Goal: Transaction & Acquisition: Purchase product/service

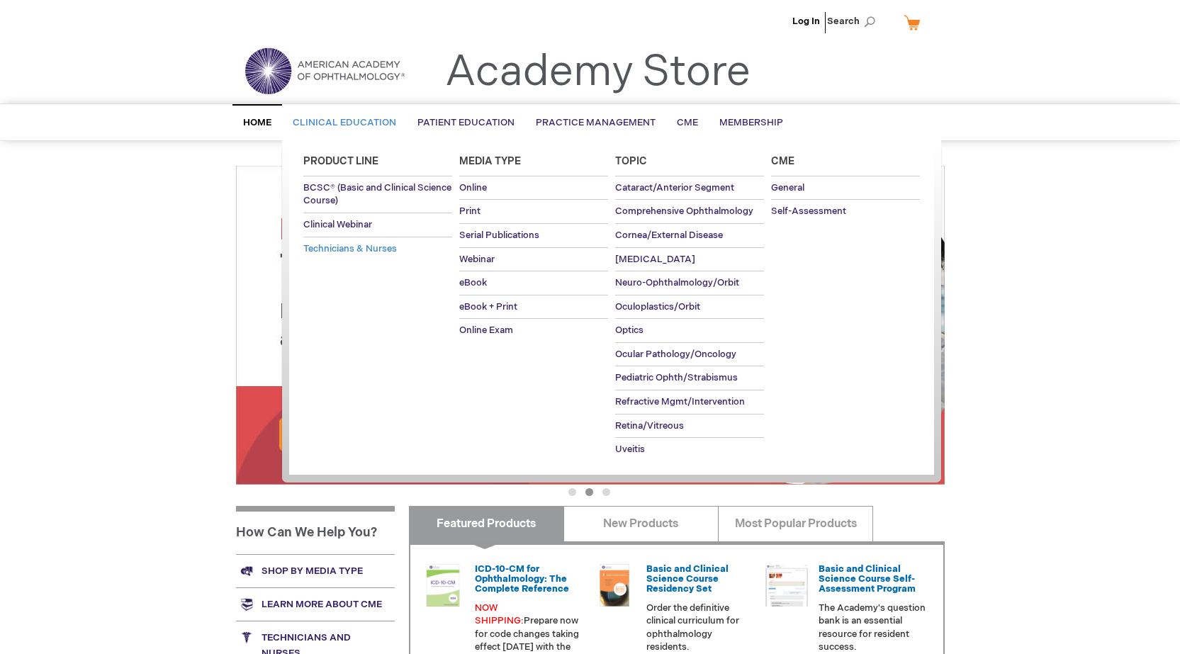
click at [338, 249] on span "Technicians & Nurses" at bounding box center [350, 248] width 94 height 11
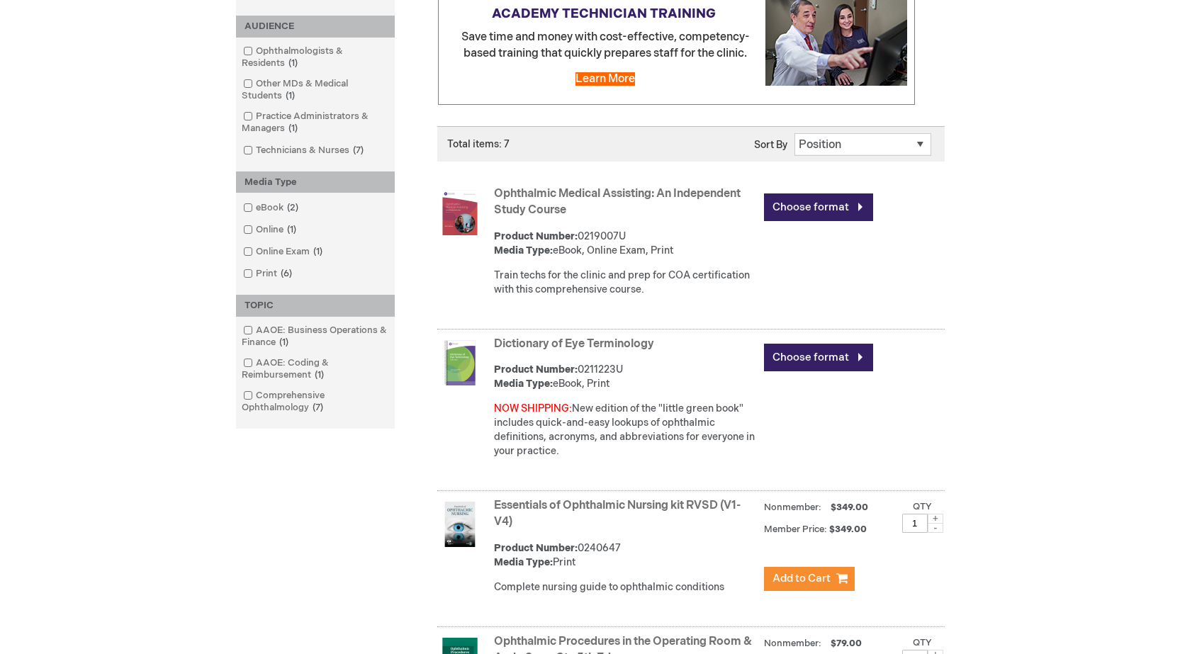
scroll to position [354, 0]
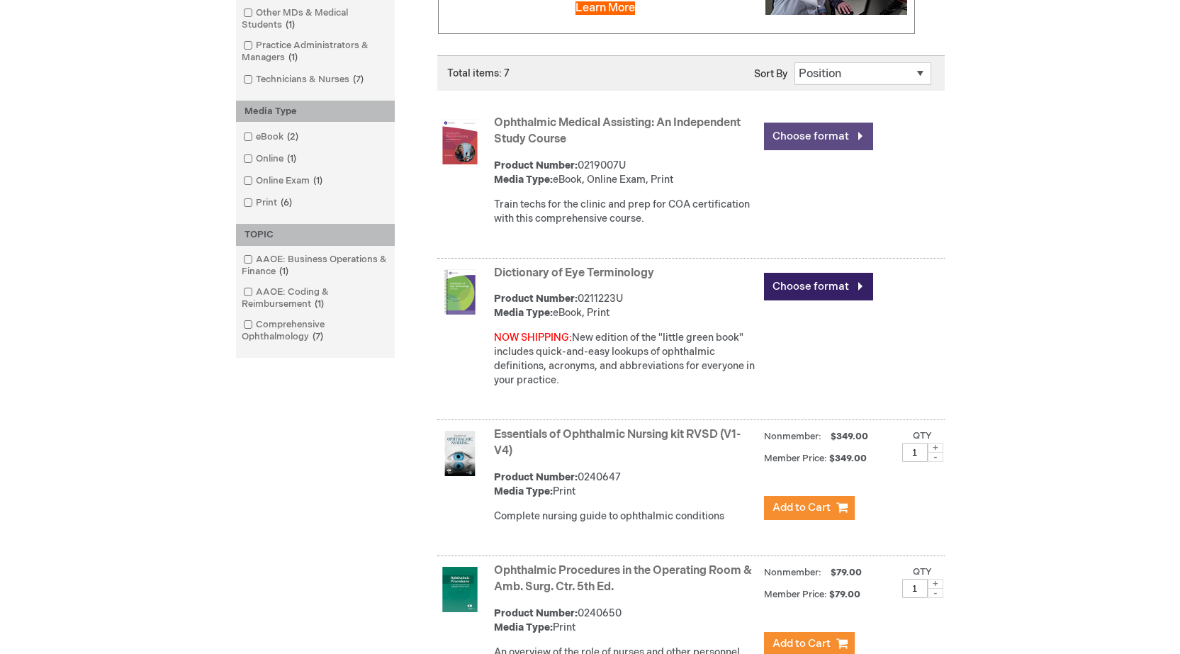
click at [839, 145] on link "Choose format" at bounding box center [818, 137] width 109 height 28
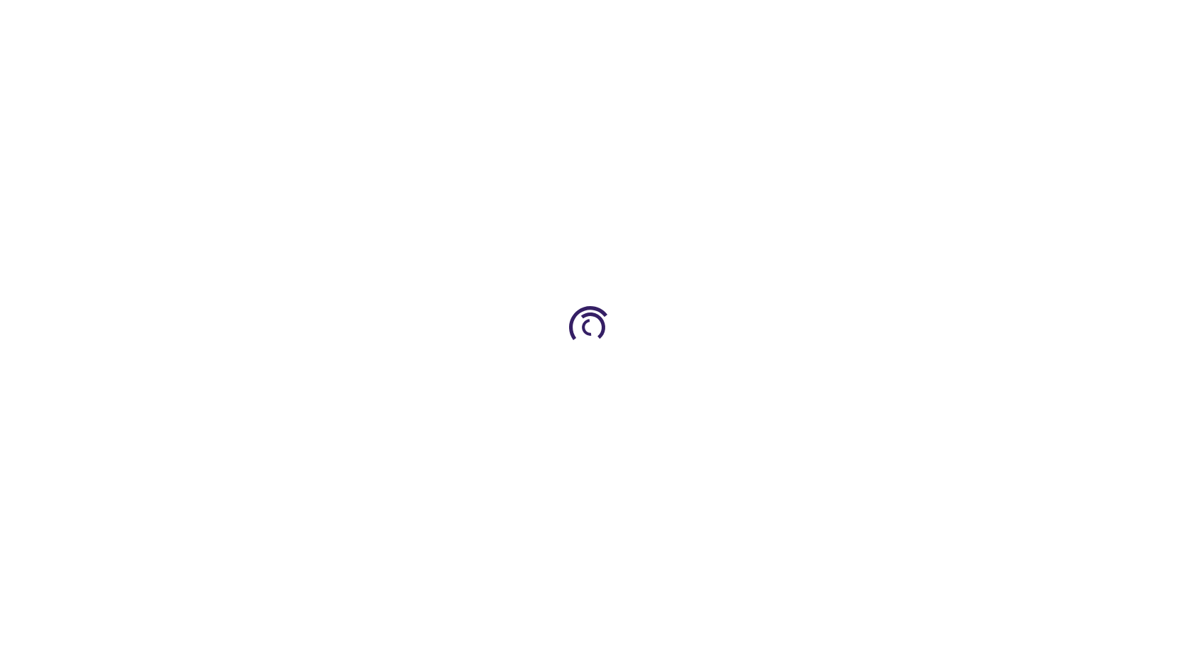
type input "0"
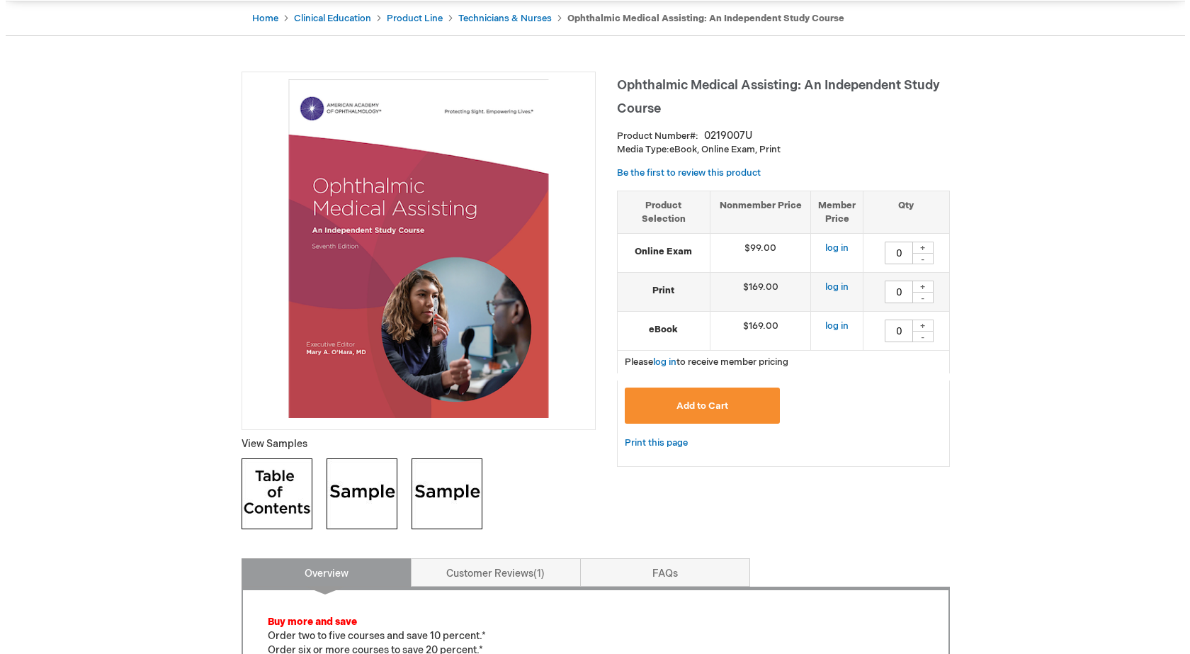
scroll to position [142, 0]
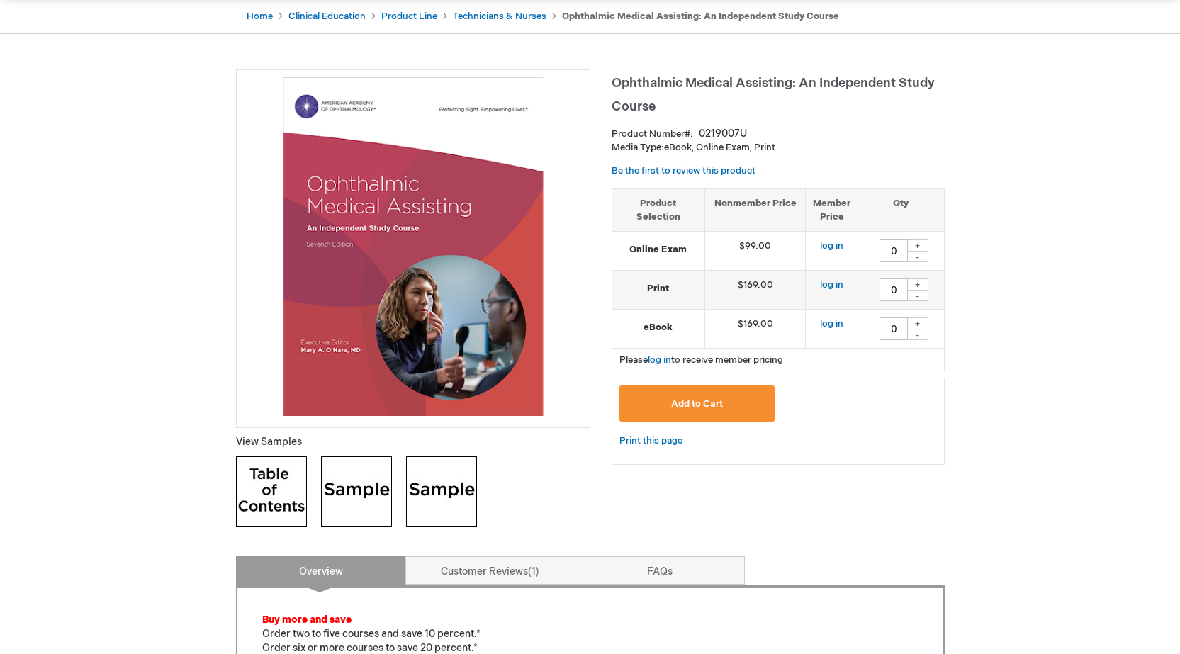
click at [917, 285] on div "+" at bounding box center [917, 284] width 21 height 12
type input "1"
click at [706, 402] on span "Add to Cart" at bounding box center [697, 403] width 52 height 11
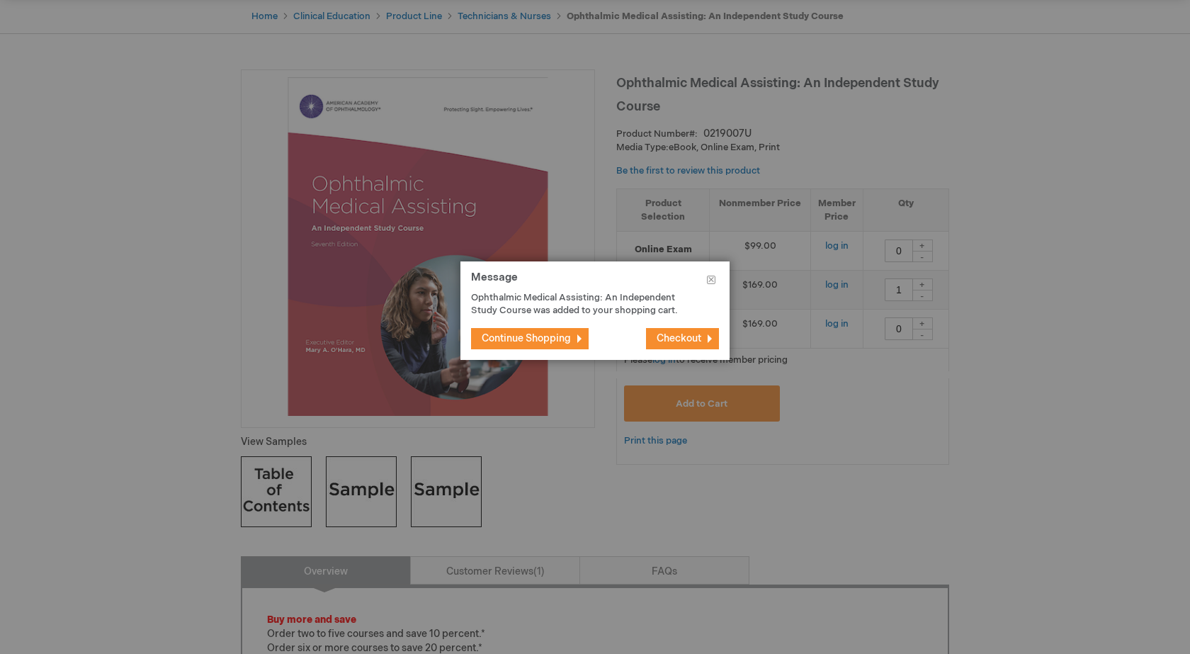
click at [675, 339] on span "Checkout" at bounding box center [679, 338] width 45 height 12
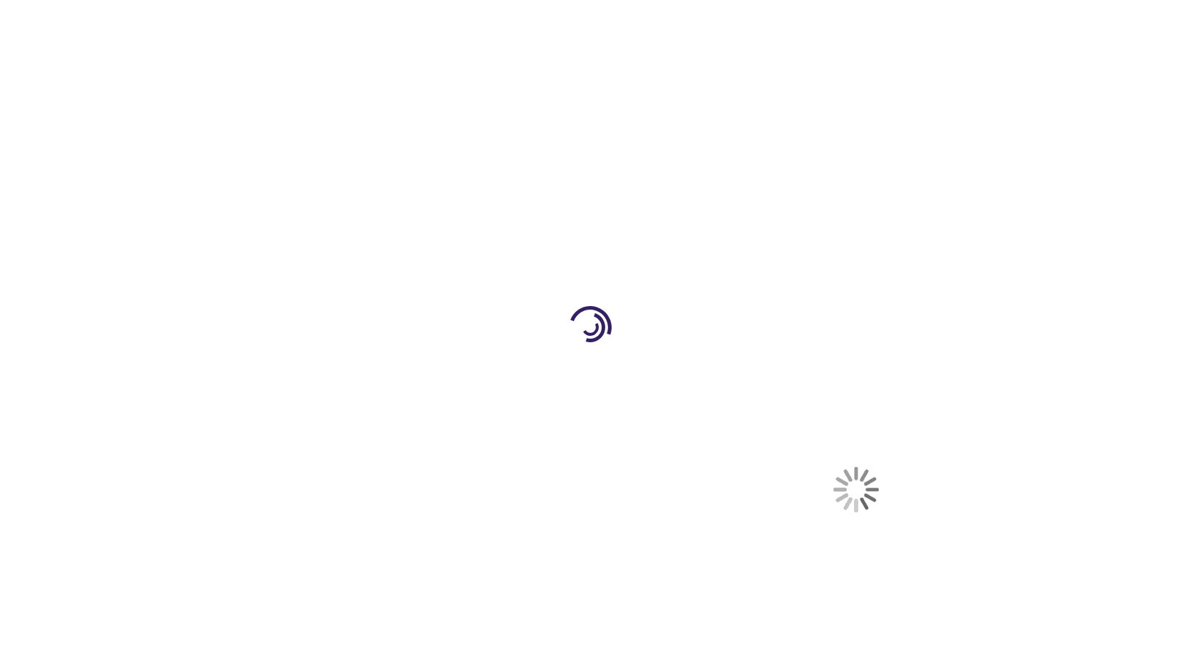
select select "US"
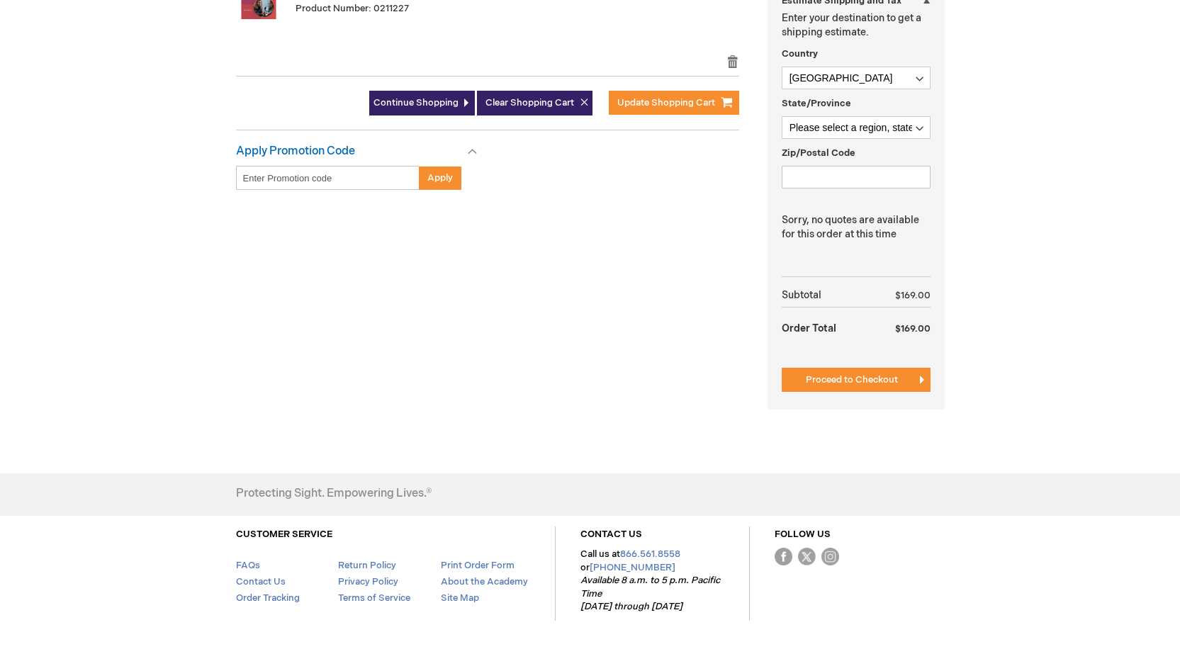
scroll to position [354, 0]
